Goal: Task Accomplishment & Management: Complete application form

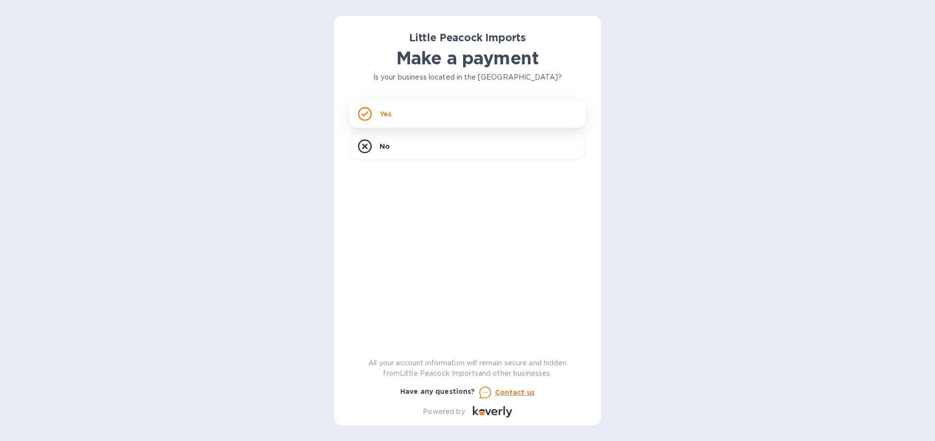
click at [366, 117] on icon at bounding box center [365, 114] width 14 height 14
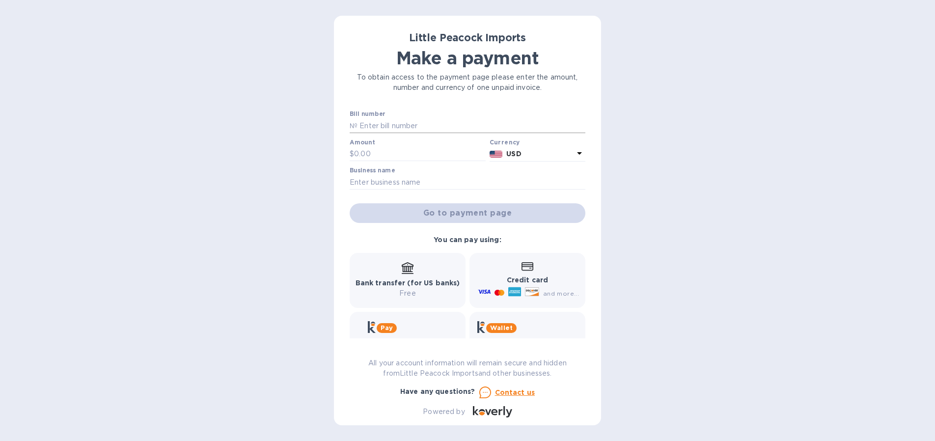
click at [388, 124] on input "text" at bounding box center [472, 125] width 228 height 15
type input "LP2508251"
click at [385, 155] on input "text" at bounding box center [420, 154] width 132 height 15
type input "4,620"
click at [383, 183] on input "text" at bounding box center [468, 182] width 236 height 15
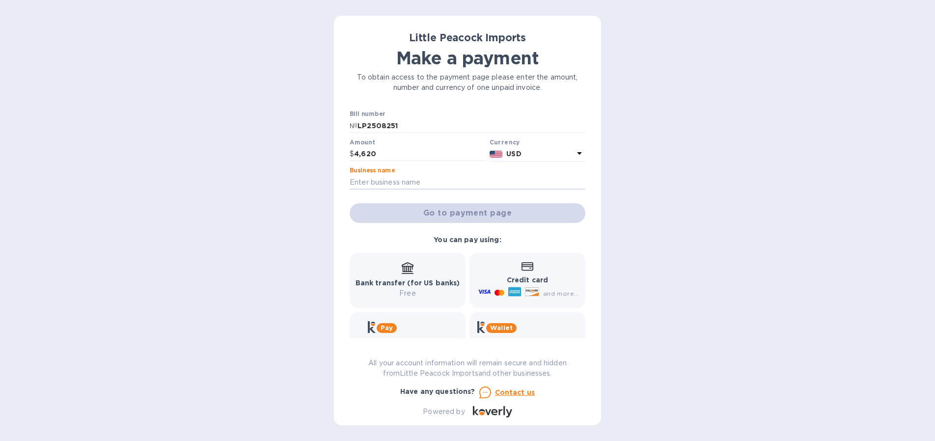
type input "Convive Wine & Spirits"
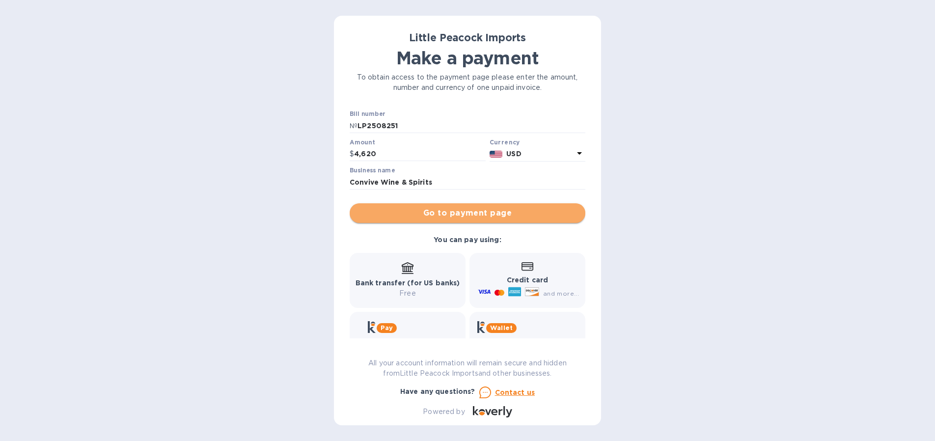
click at [502, 215] on span "Go to payment page" at bounding box center [468, 213] width 220 height 12
